Goal: Information Seeking & Learning: Learn about a topic

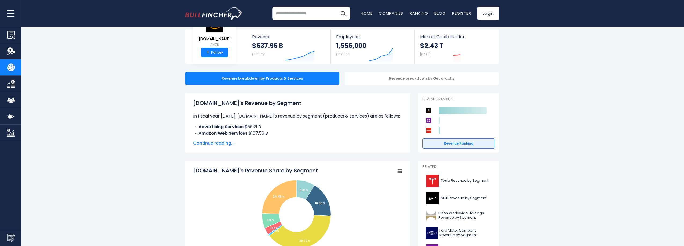
click at [206, 145] on span "Continue reading..." at bounding box center [297, 143] width 209 height 6
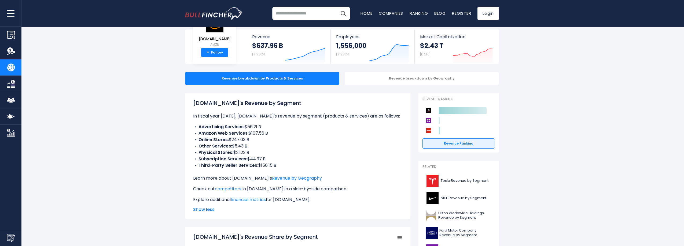
drag, startPoint x: 198, startPoint y: 133, endPoint x: 278, endPoint y: 157, distance: 82.8
click at [278, 157] on ul "Advertising Services: $56.21 B Amazon Web Services: $107.56 B Online Stores: $2…" at bounding box center [297, 146] width 209 height 45
click at [288, 179] on link "Revenue by Geography" at bounding box center [297, 178] width 50 height 6
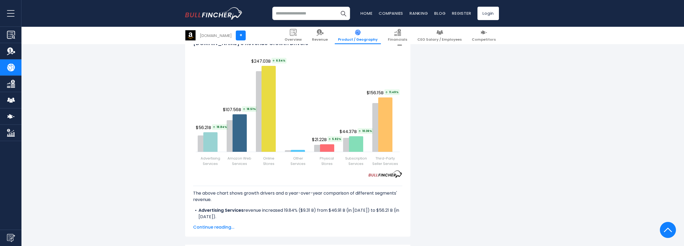
scroll to position [777, 0]
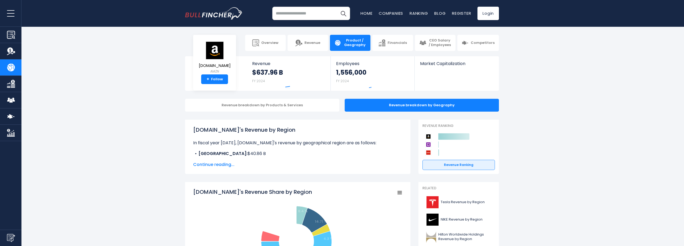
scroll to position [80, 0]
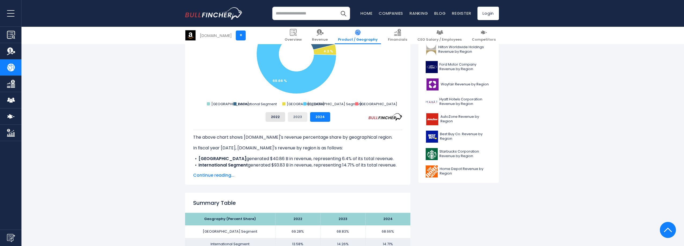
click at [301, 120] on button "2023" at bounding box center [298, 117] width 20 height 10
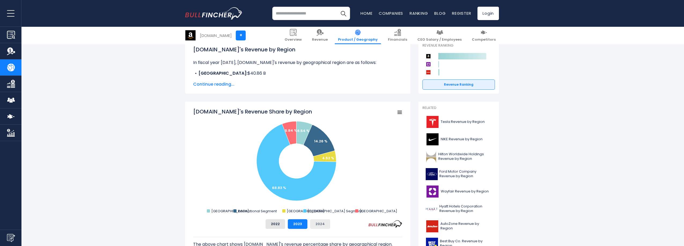
click at [323, 220] on button "2024" at bounding box center [320, 225] width 20 height 10
click at [299, 224] on button "2023" at bounding box center [298, 225] width 20 height 10
click at [324, 224] on button "2024" at bounding box center [320, 225] width 20 height 10
click at [292, 225] on button "2023" at bounding box center [298, 225] width 20 height 10
click at [266, 228] on div "2022 2023 2024" at bounding box center [297, 225] width 209 height 10
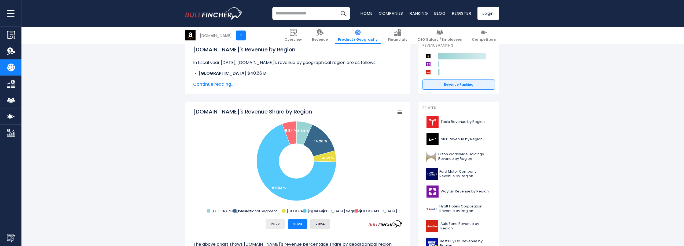
click at [272, 227] on button "2022" at bounding box center [275, 225] width 20 height 10
click at [298, 226] on button "2023" at bounding box center [298, 225] width 20 height 10
click at [314, 226] on button "2024" at bounding box center [320, 225] width 20 height 10
click at [283, 225] on button "2022" at bounding box center [275, 225] width 20 height 10
click at [294, 224] on button "2023" at bounding box center [298, 225] width 20 height 10
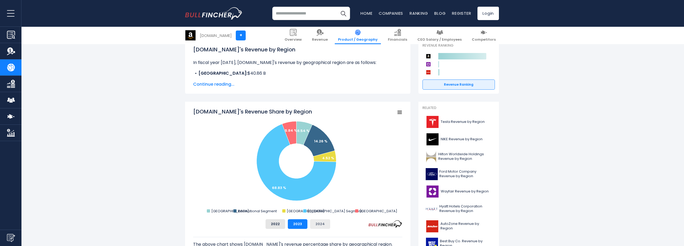
click at [318, 225] on button "2024" at bounding box center [320, 225] width 20 height 10
click at [277, 226] on button "2022" at bounding box center [275, 225] width 20 height 10
click at [294, 226] on button "2023" at bounding box center [298, 225] width 20 height 10
click at [311, 225] on button "2024" at bounding box center [320, 225] width 20 height 10
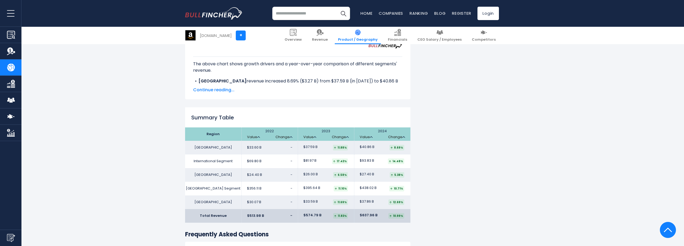
scroll to position [804, 0]
